Goal: Find specific page/section: Find specific page/section

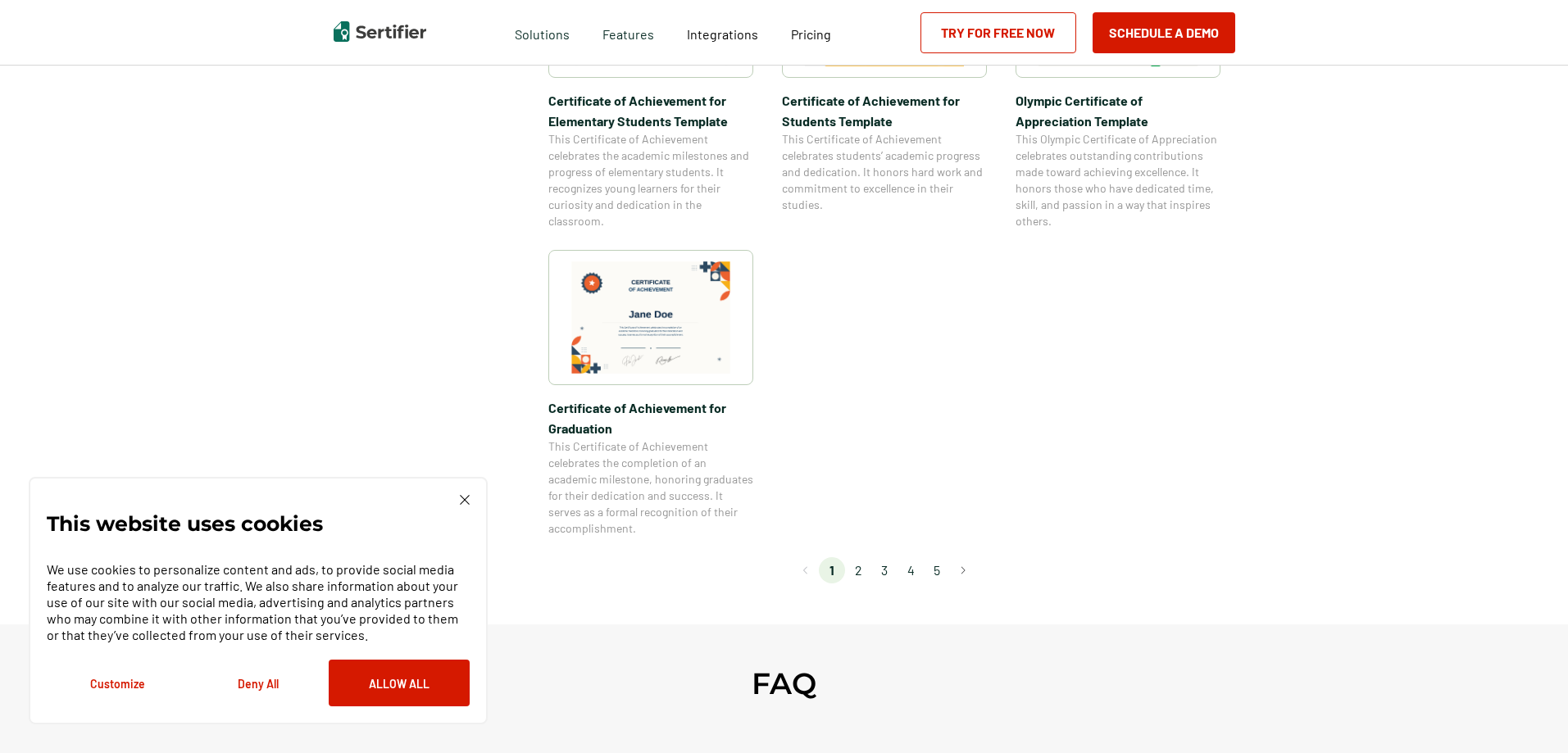
scroll to position [1311, 0]
click at [966, 572] on button "Go to next page" at bounding box center [963, 569] width 26 height 26
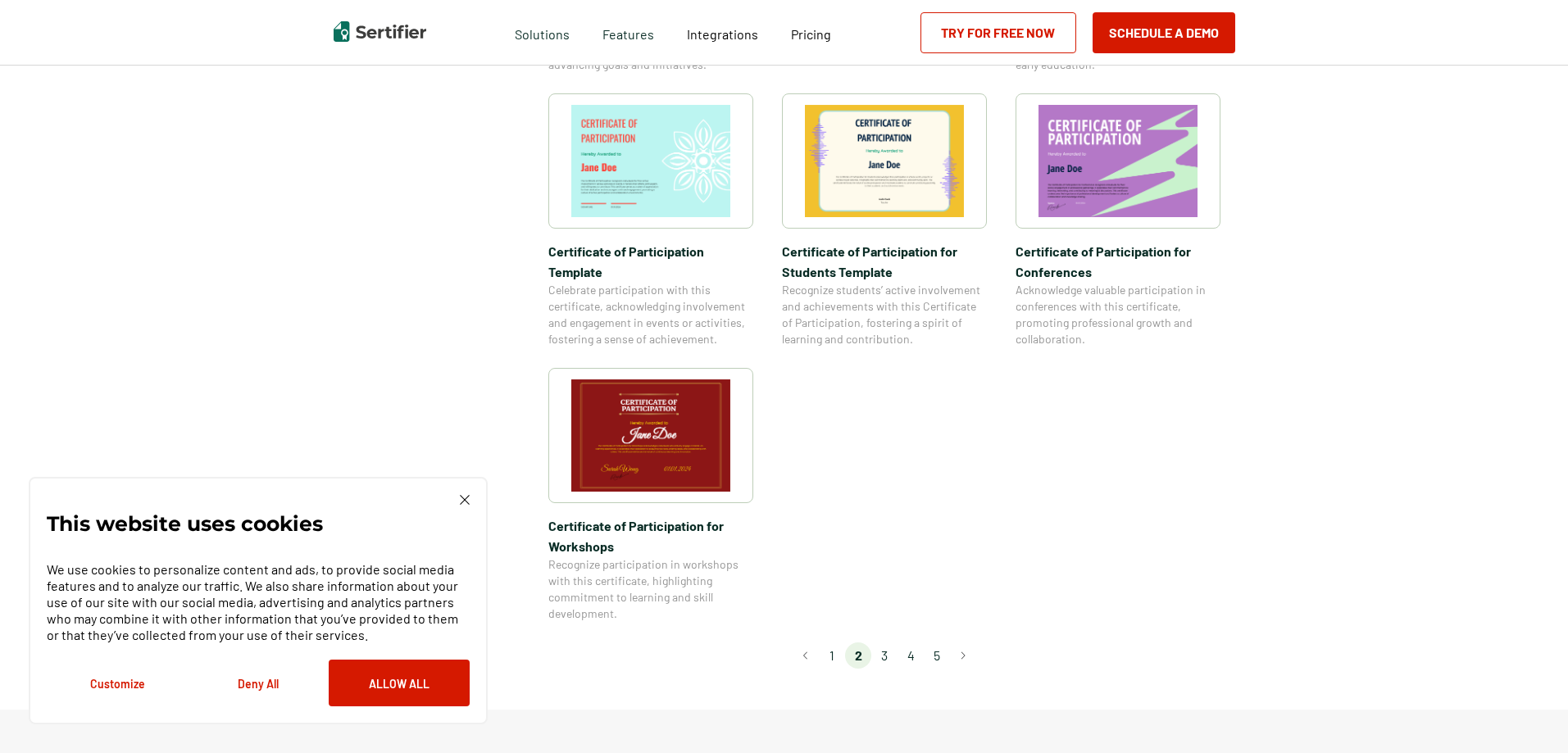
scroll to position [1229, 0]
click at [969, 642] on button "Go to next page" at bounding box center [963, 655] width 26 height 26
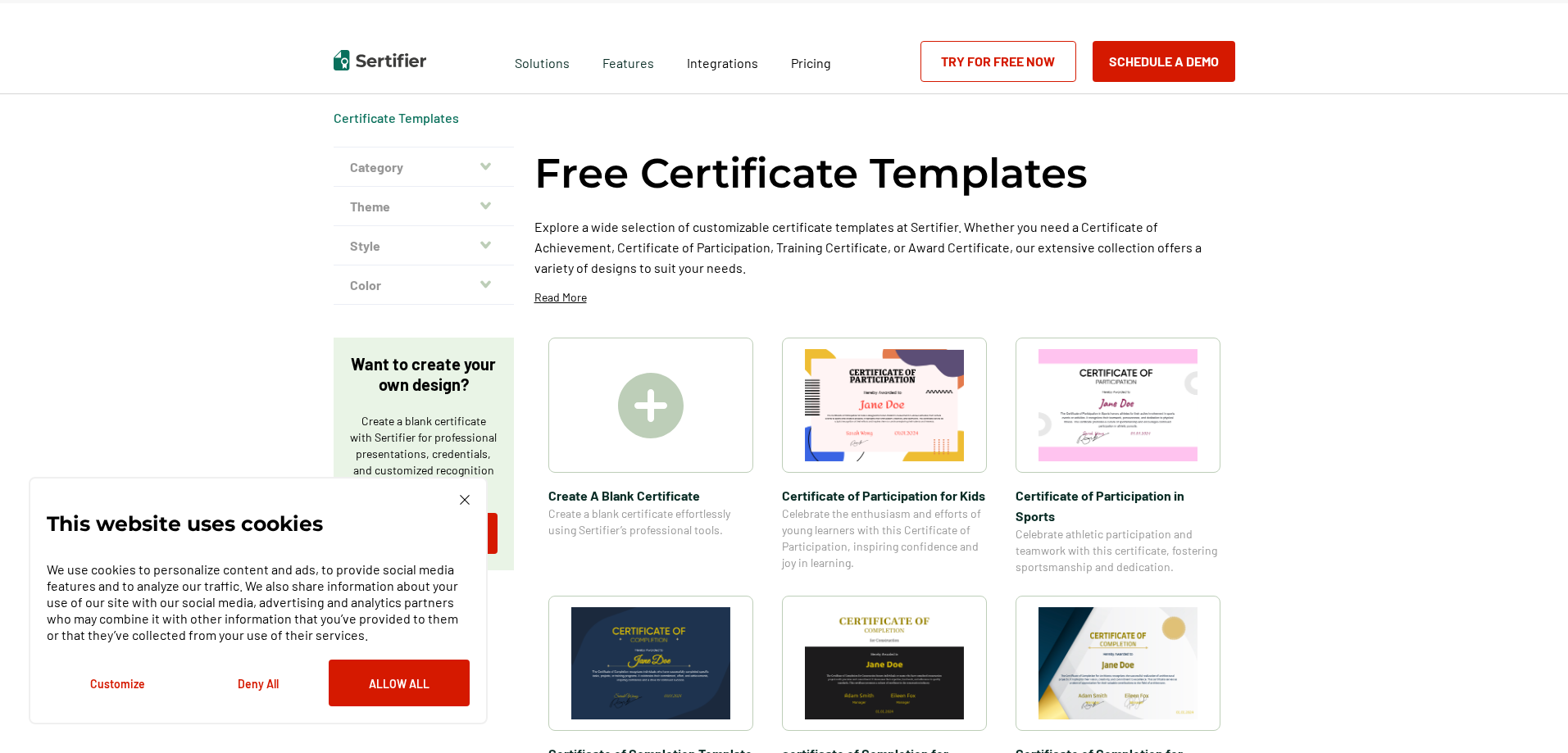
scroll to position [0, 0]
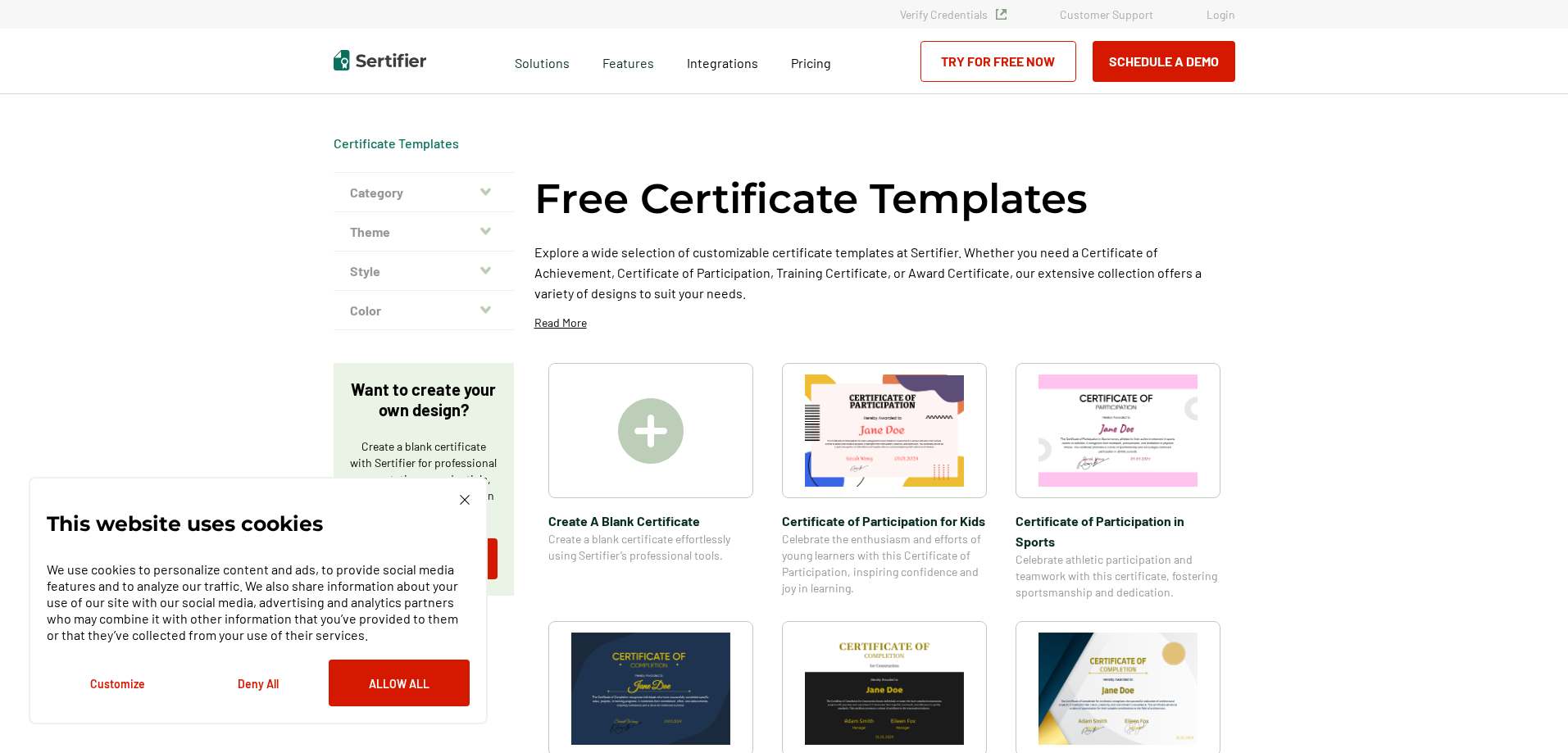
click at [487, 196] on icon "button" at bounding box center [486, 192] width 11 height 13
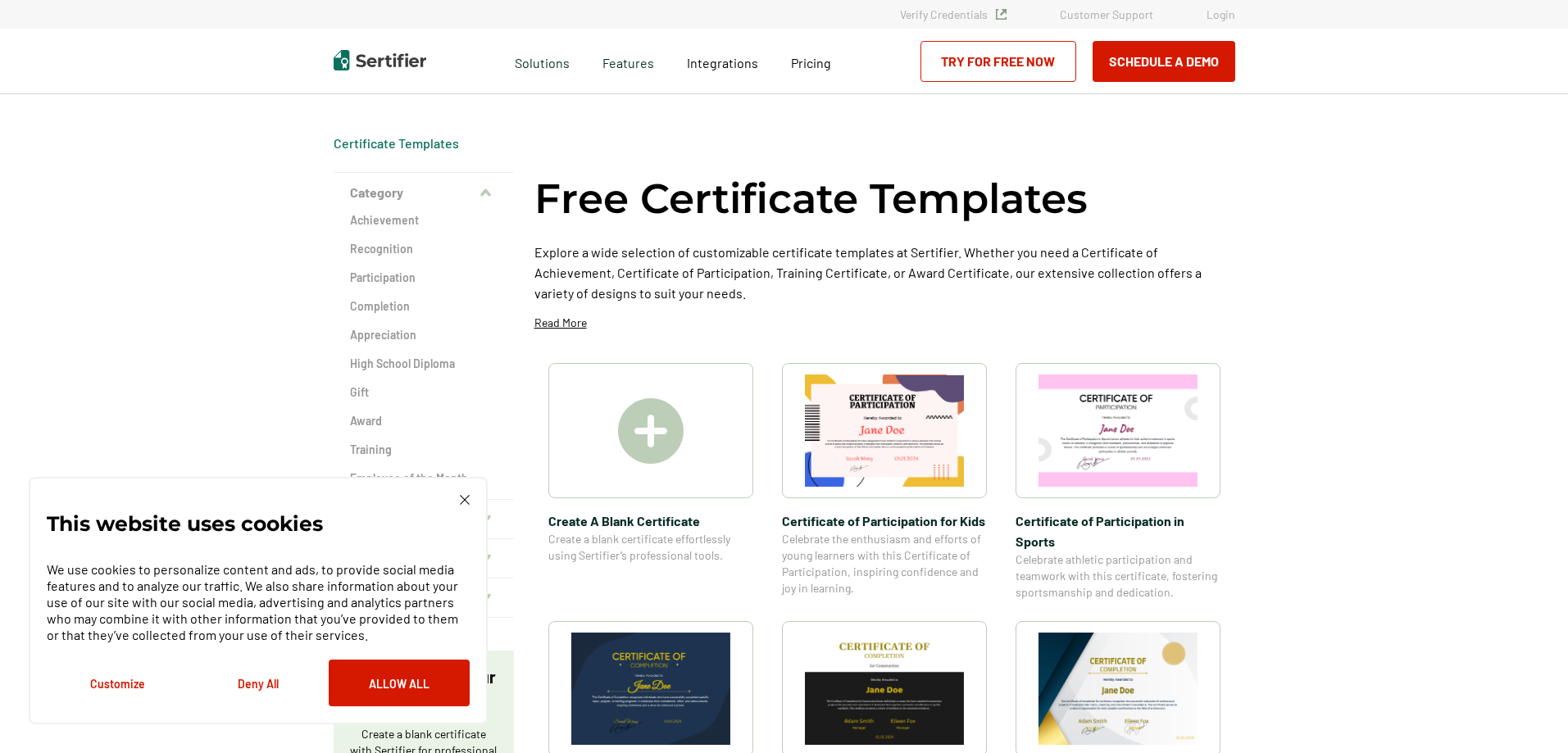
click at [458, 498] on div "This website uses cookies We use cookies to personalize content and ads, to pro…" at bounding box center [258, 600] width 423 height 211
click at [465, 504] on img at bounding box center [464, 500] width 10 height 10
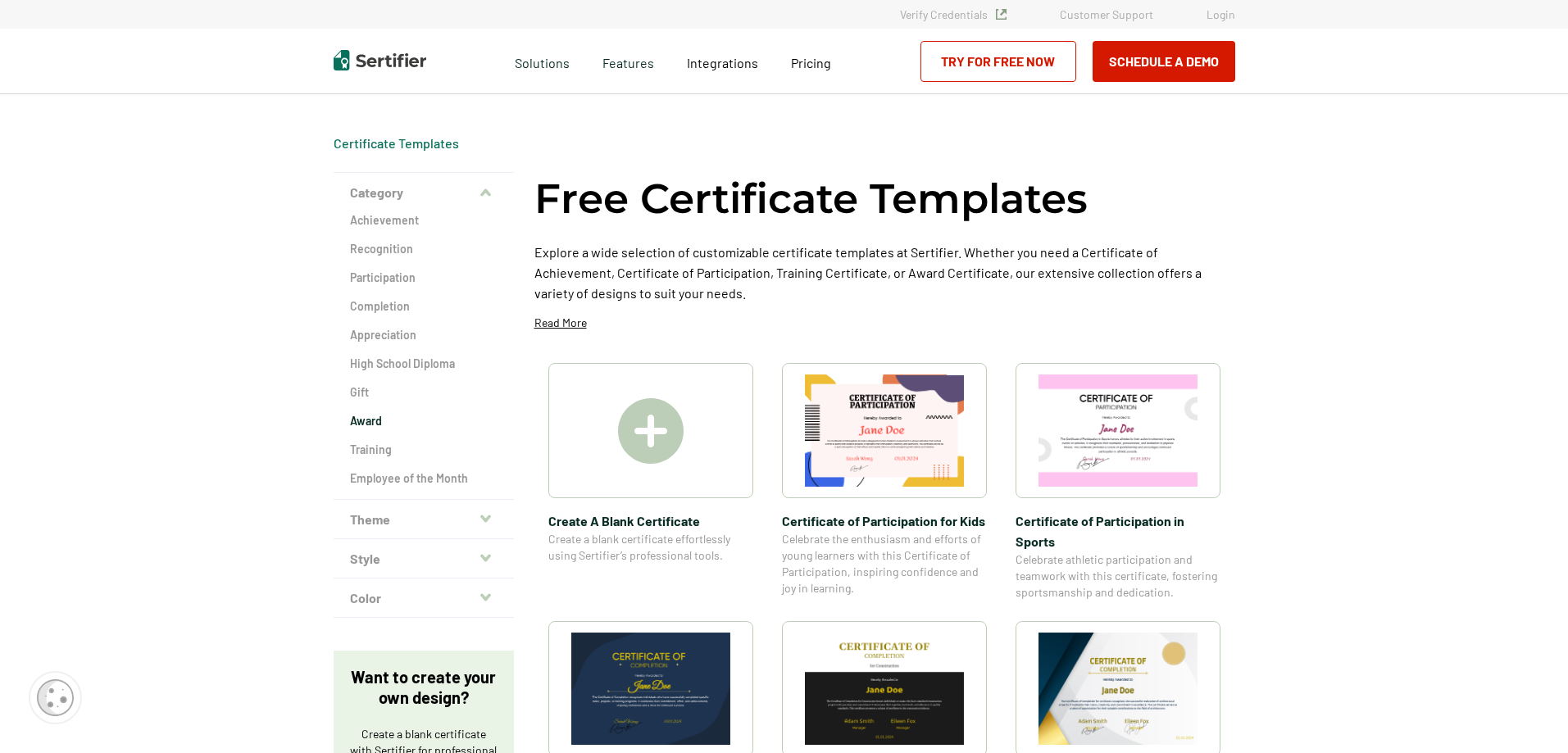
click at [380, 421] on h2 "Award" at bounding box center [423, 421] width 147 height 17
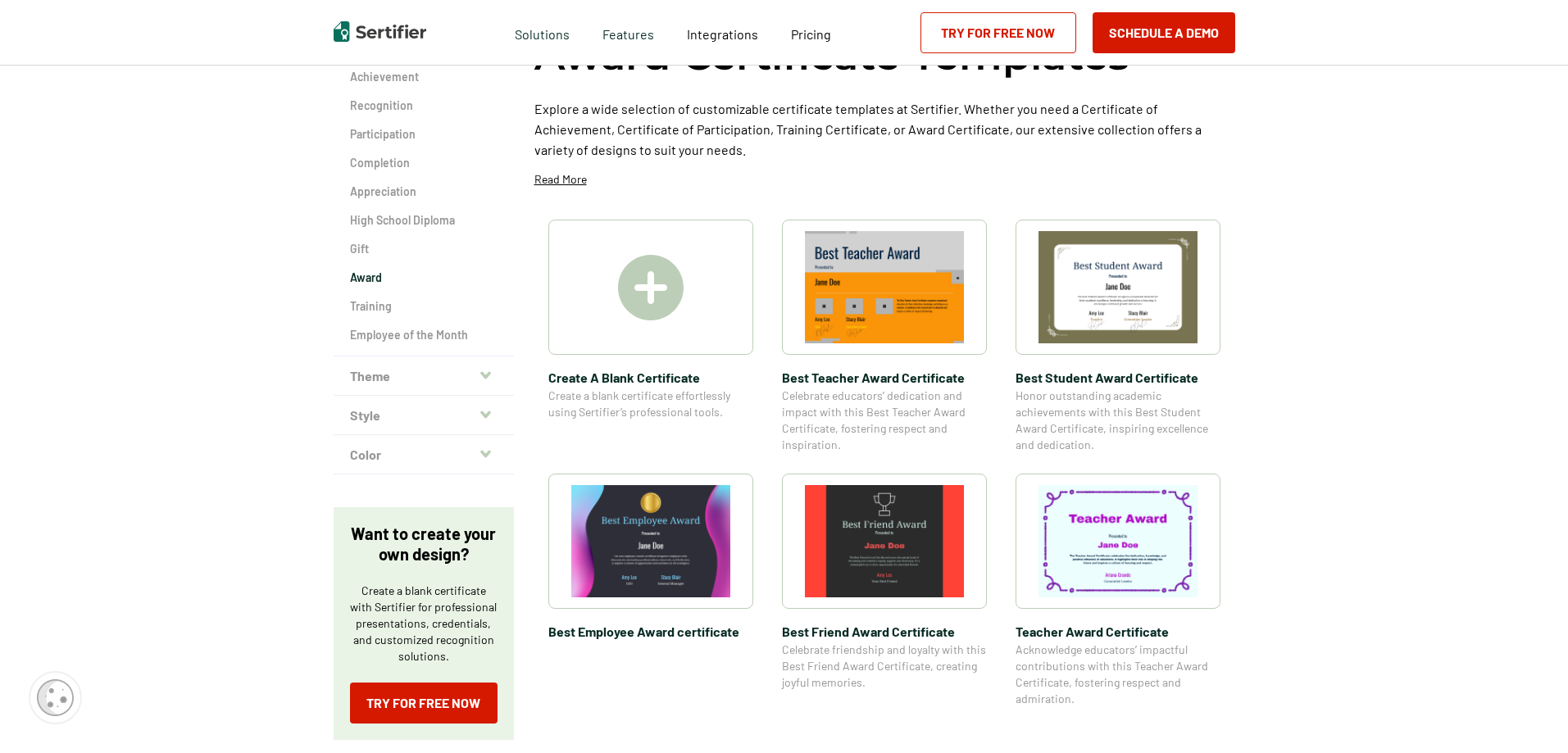
scroll to position [164, 0]
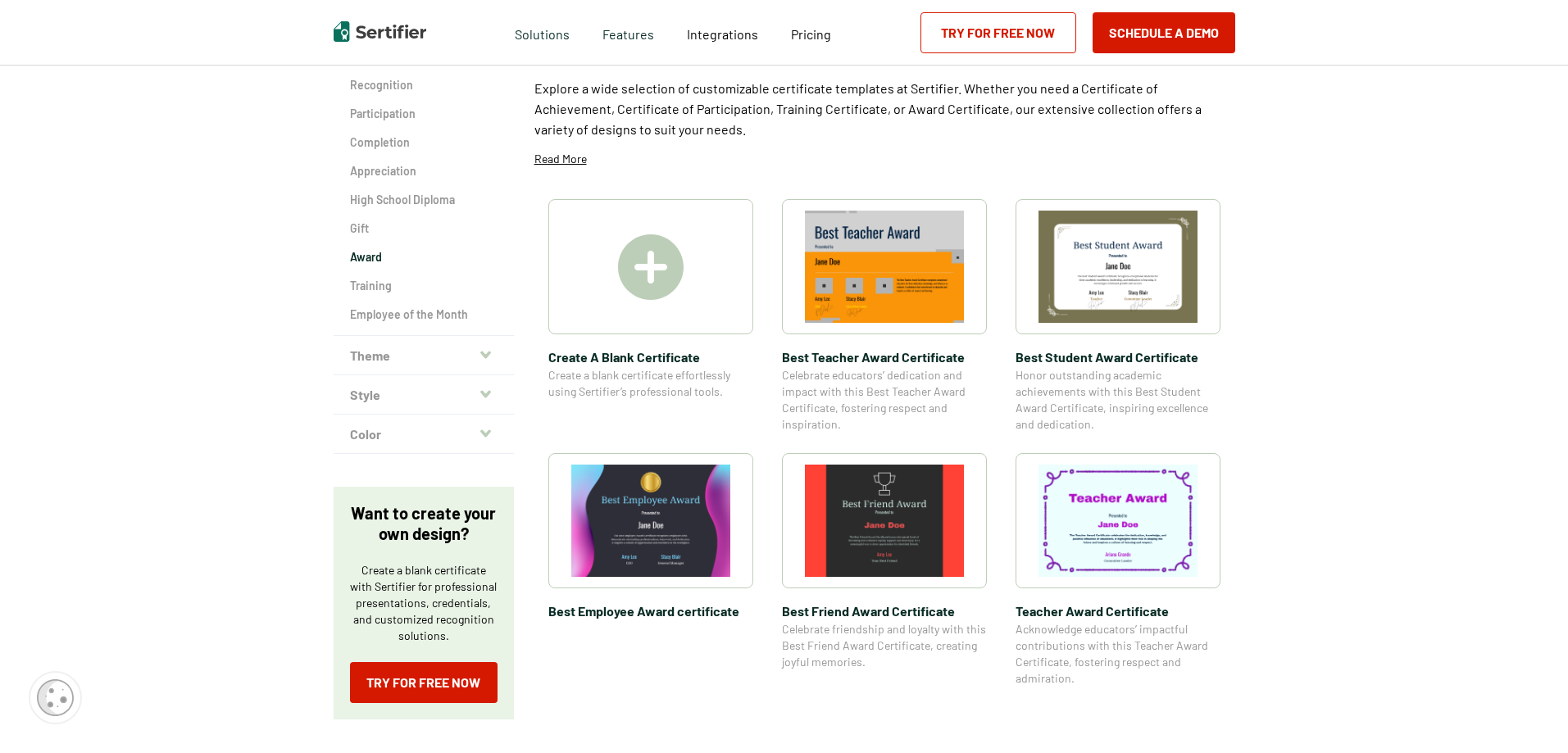
click at [486, 355] on icon "button" at bounding box center [486, 354] width 11 height 7
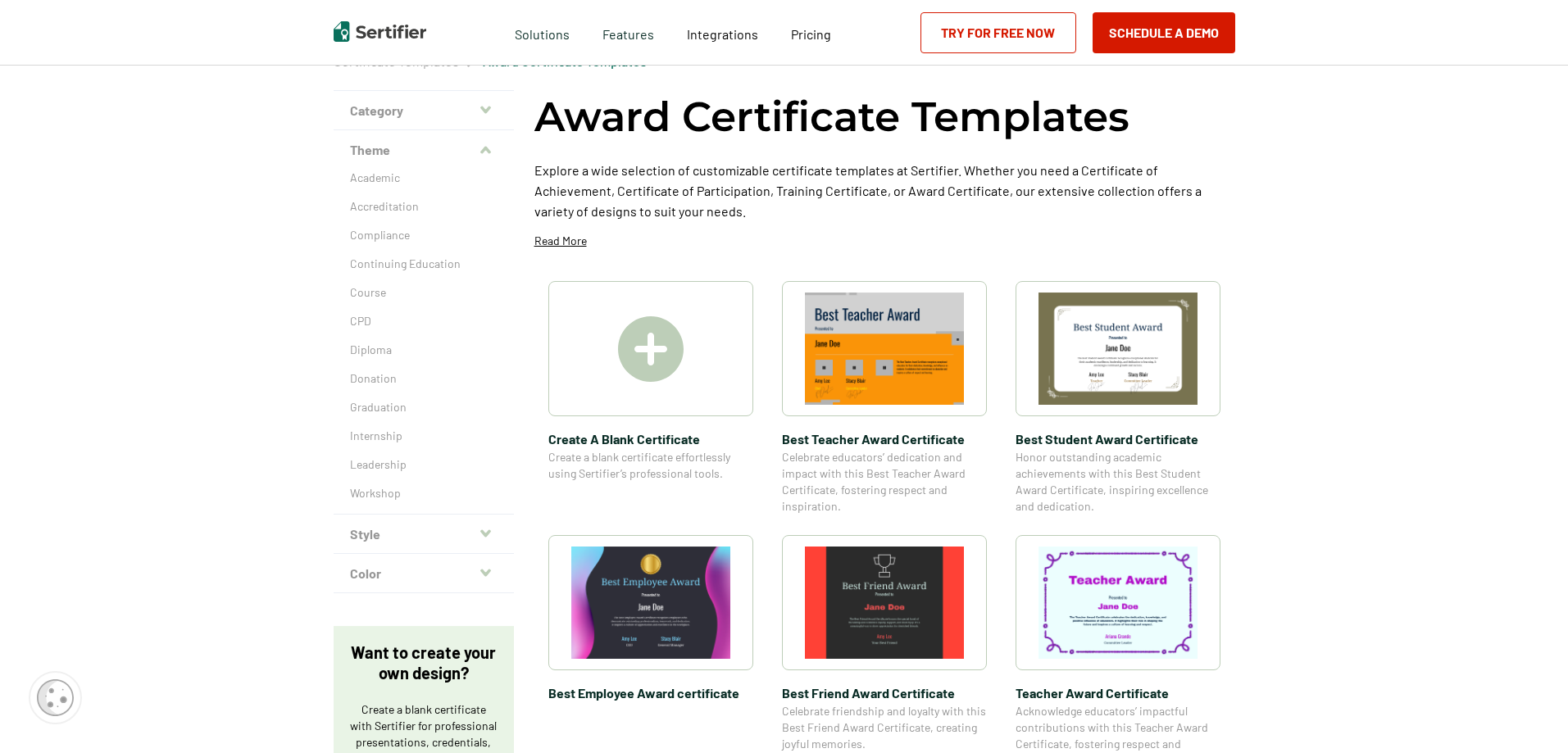
scroll to position [0, 0]
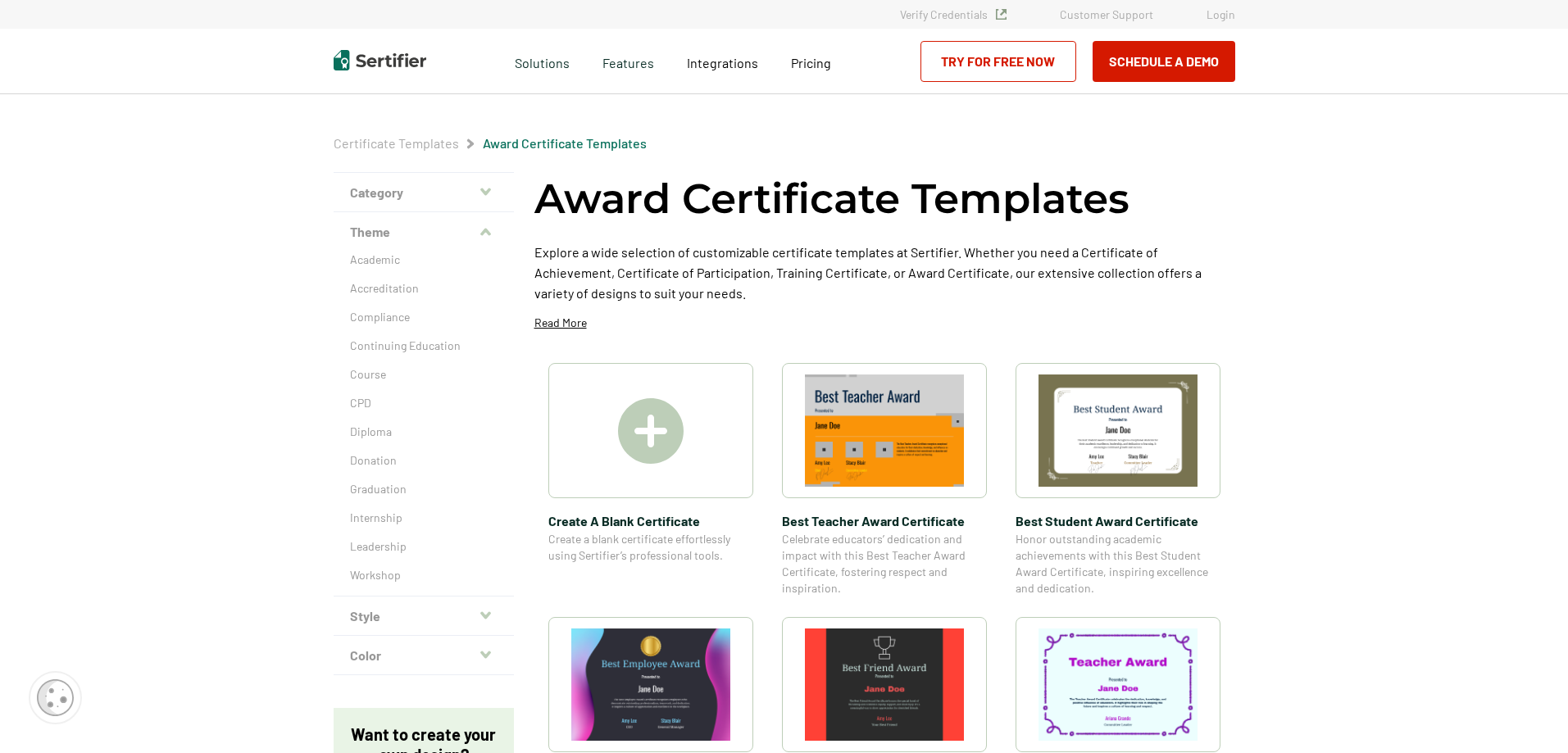
click at [493, 239] on button "Theme" at bounding box center [424, 231] width 180 height 40
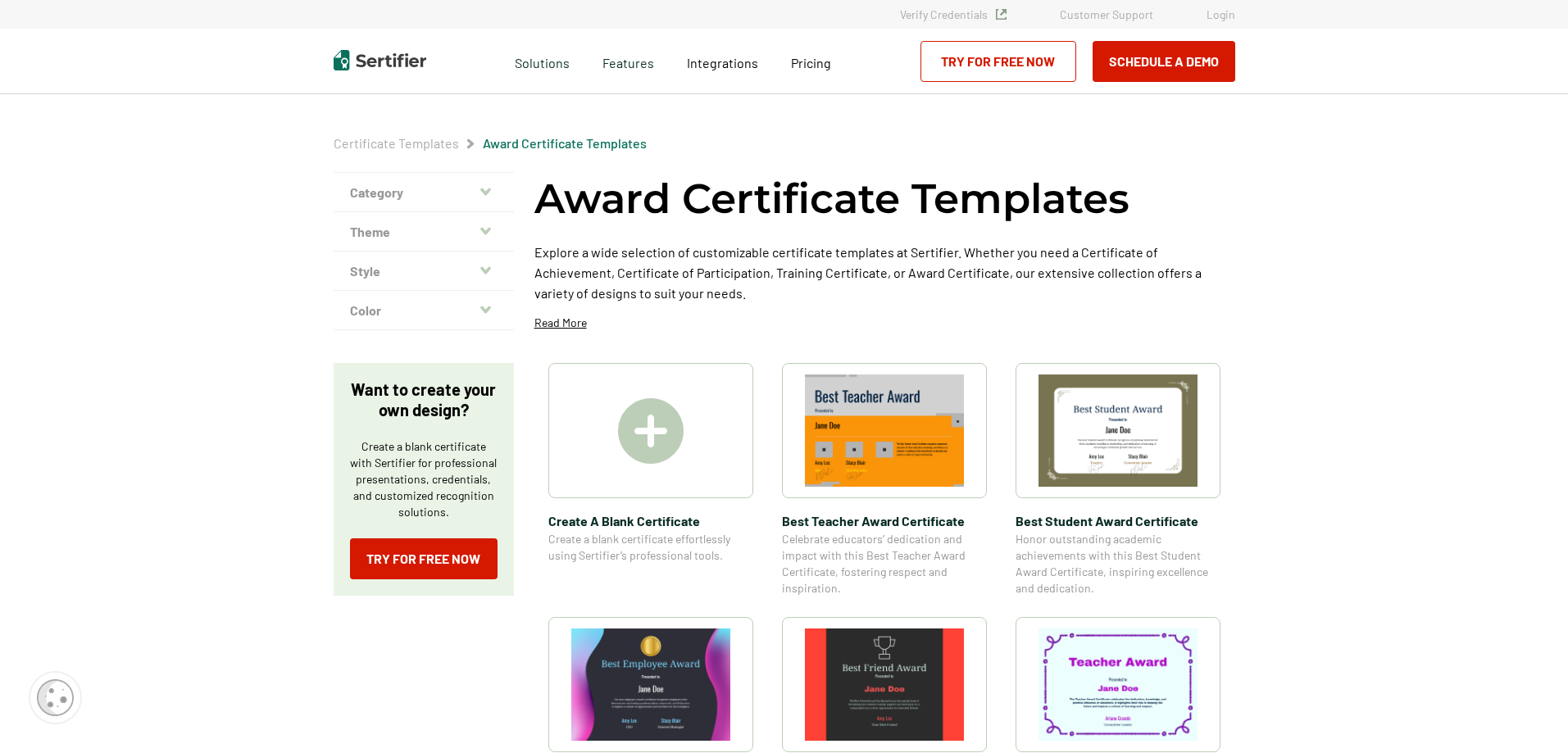
click at [487, 310] on icon "button" at bounding box center [486, 309] width 11 height 7
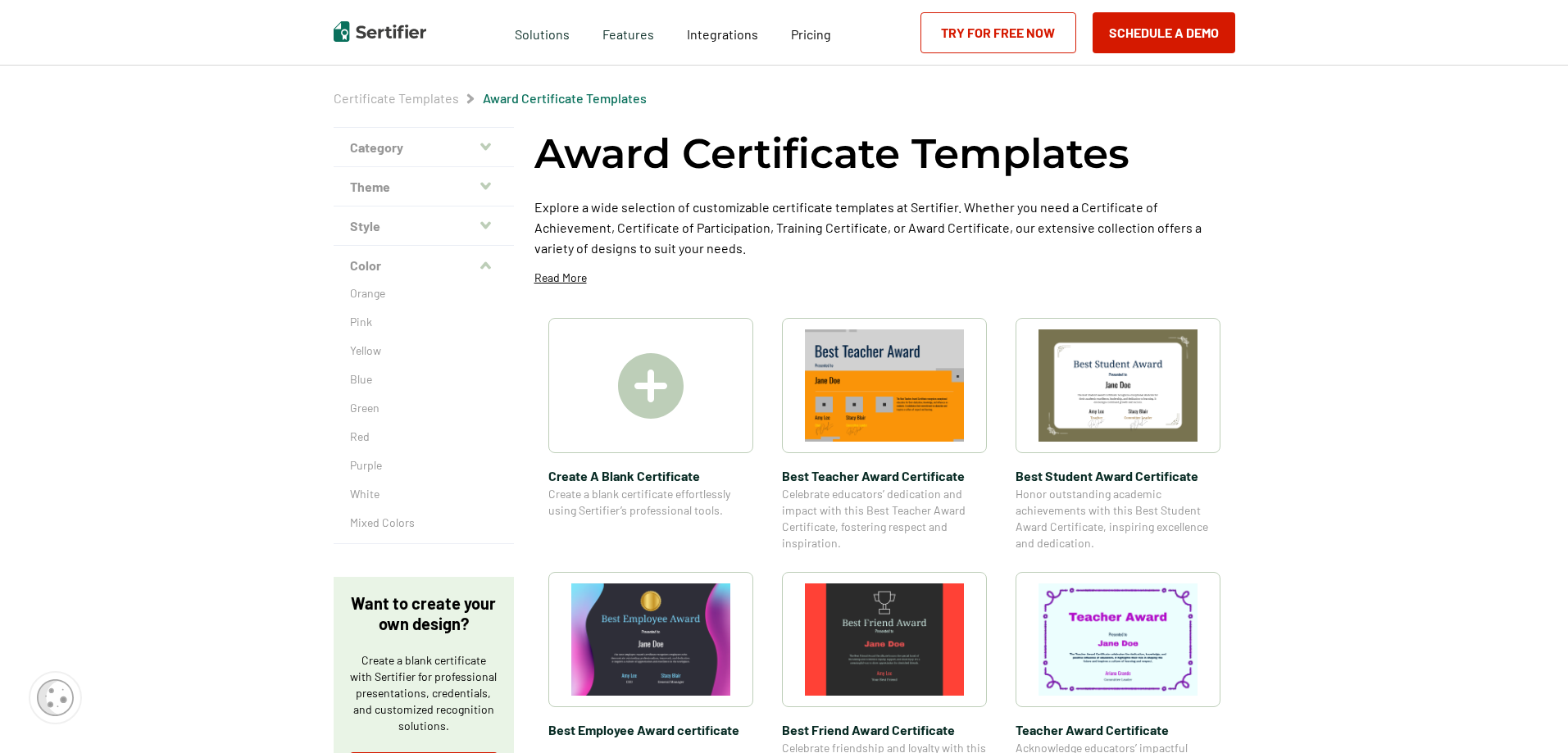
scroll to position [82, 0]
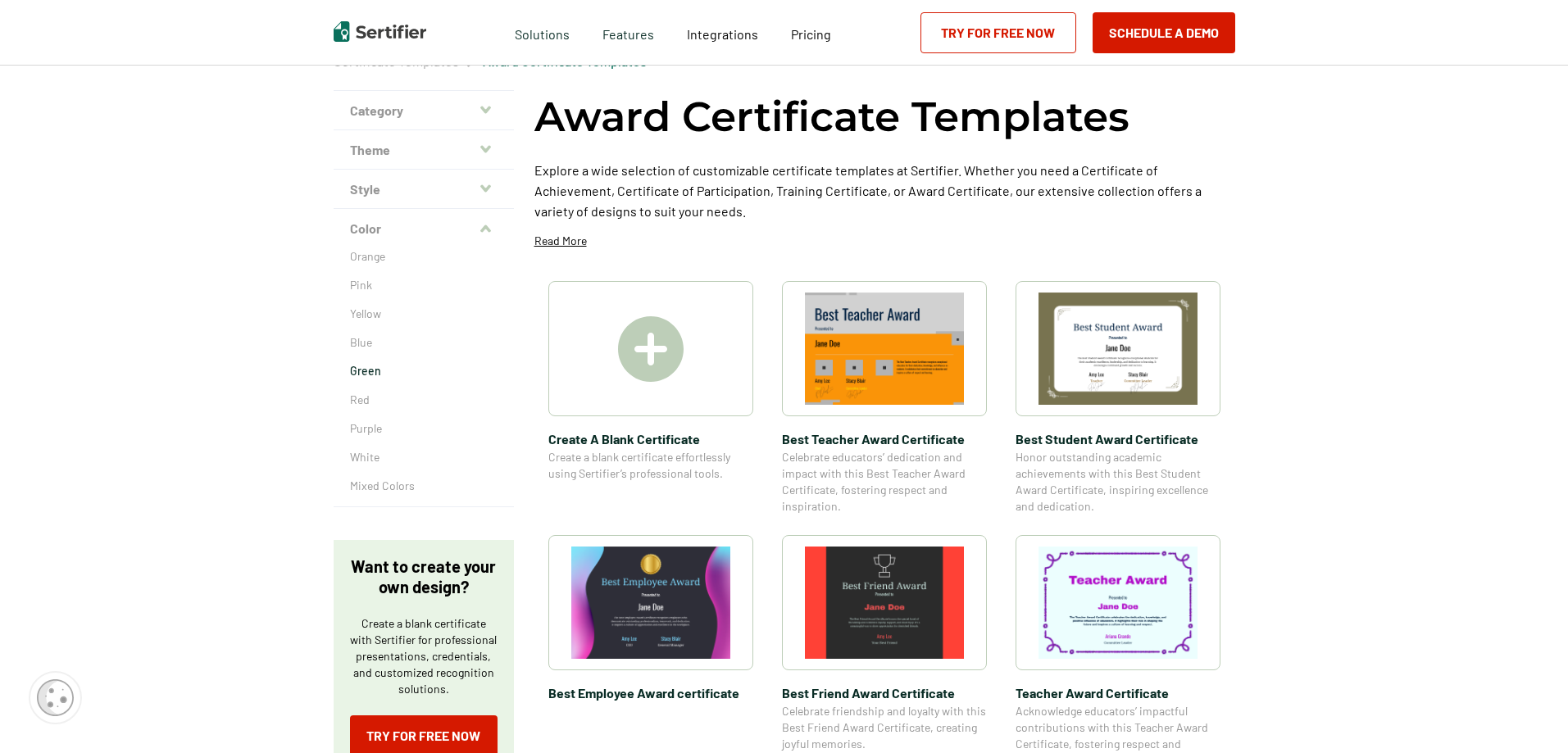
click at [367, 369] on p "Green" at bounding box center [423, 371] width 147 height 17
